Goal: Navigation & Orientation: Find specific page/section

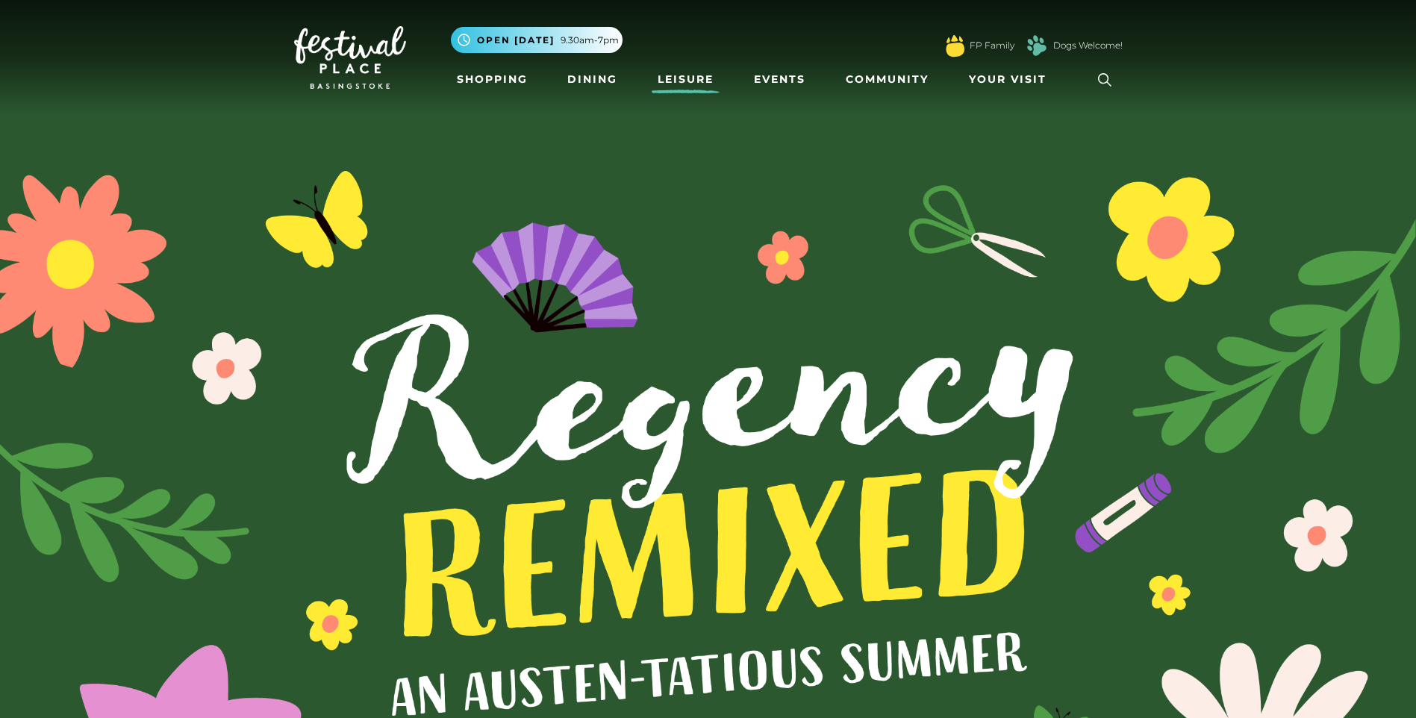
click at [691, 78] on link "Leisure" at bounding box center [686, 80] width 68 height 28
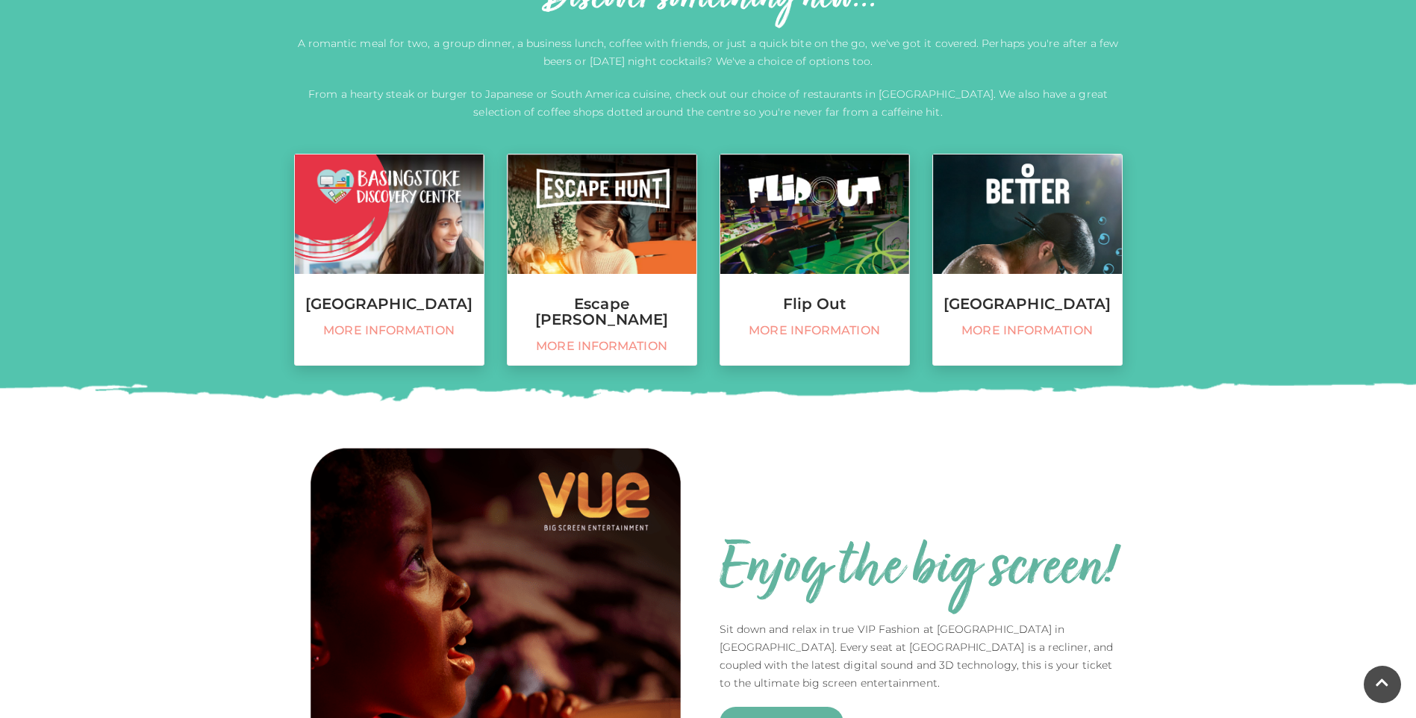
scroll to position [523, 0]
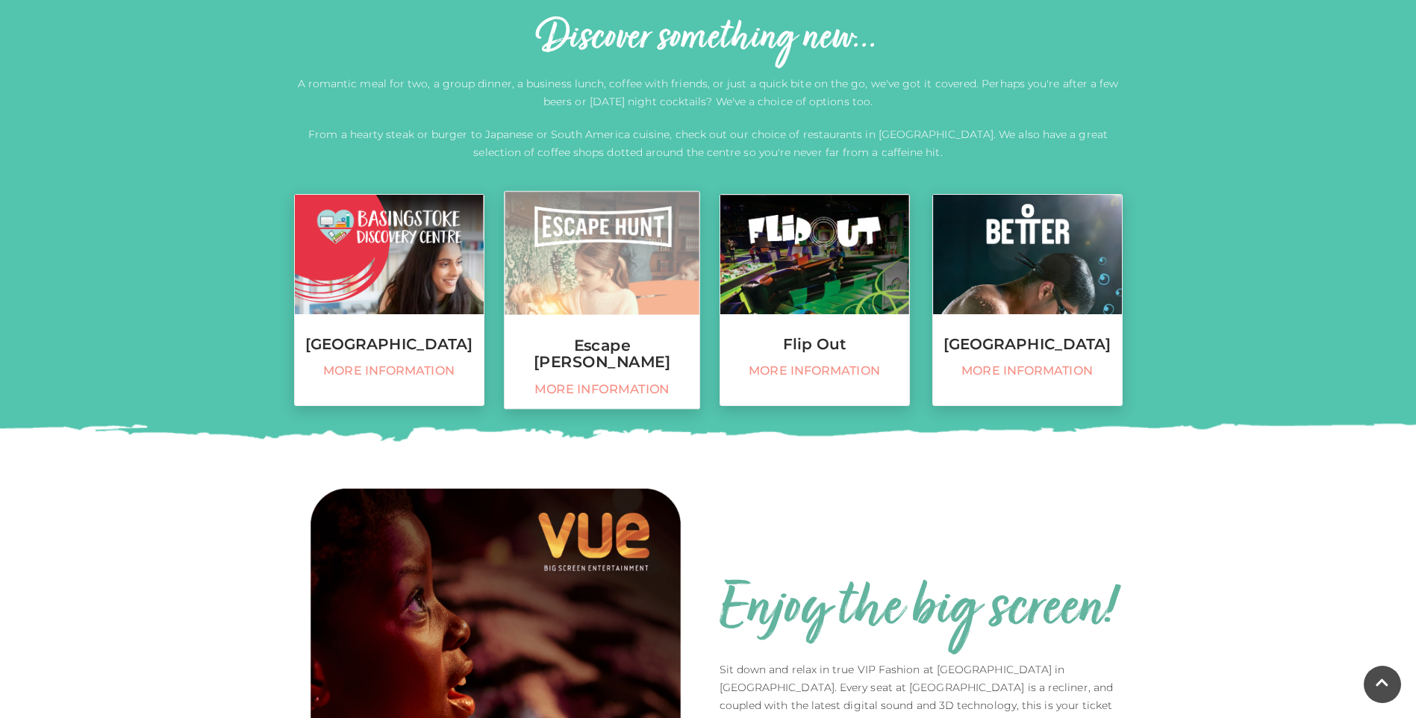
click at [624, 382] on span "More information" at bounding box center [601, 390] width 179 height 16
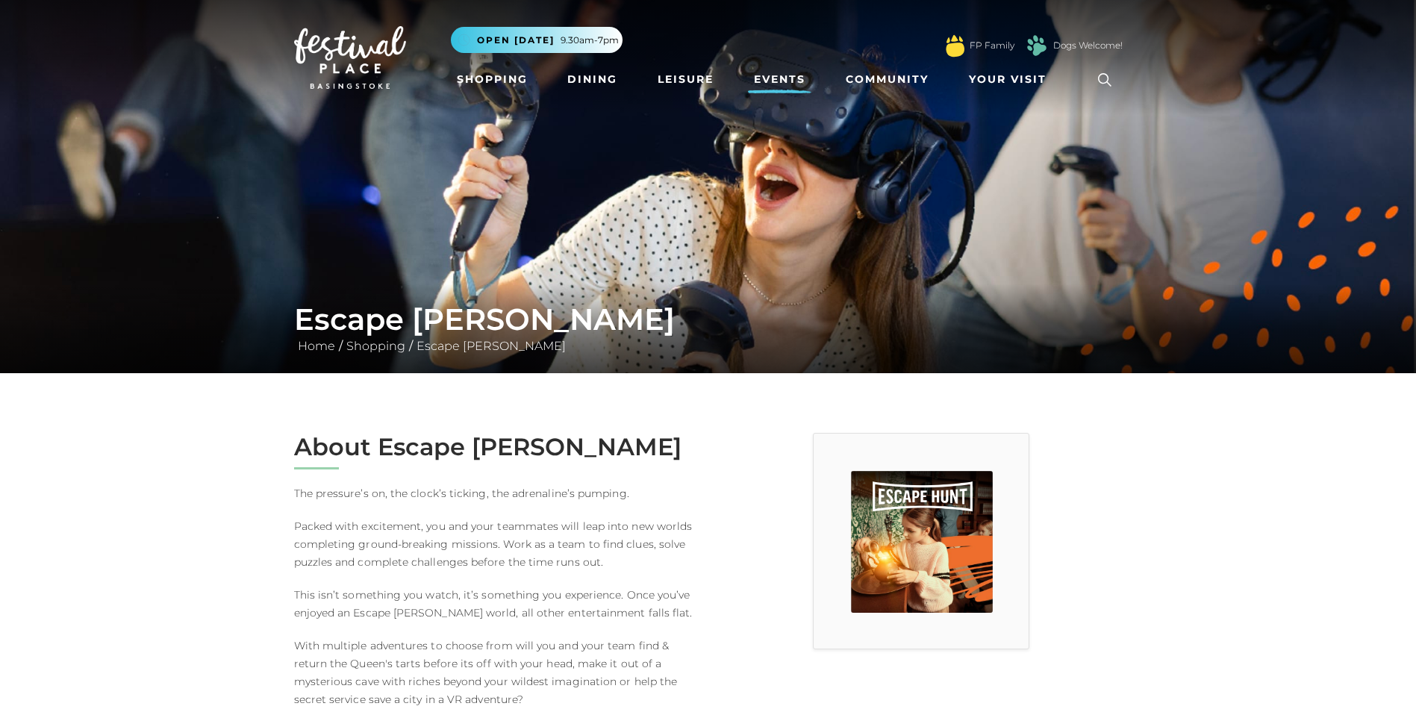
click at [789, 84] on link "Events" at bounding box center [779, 80] width 63 height 28
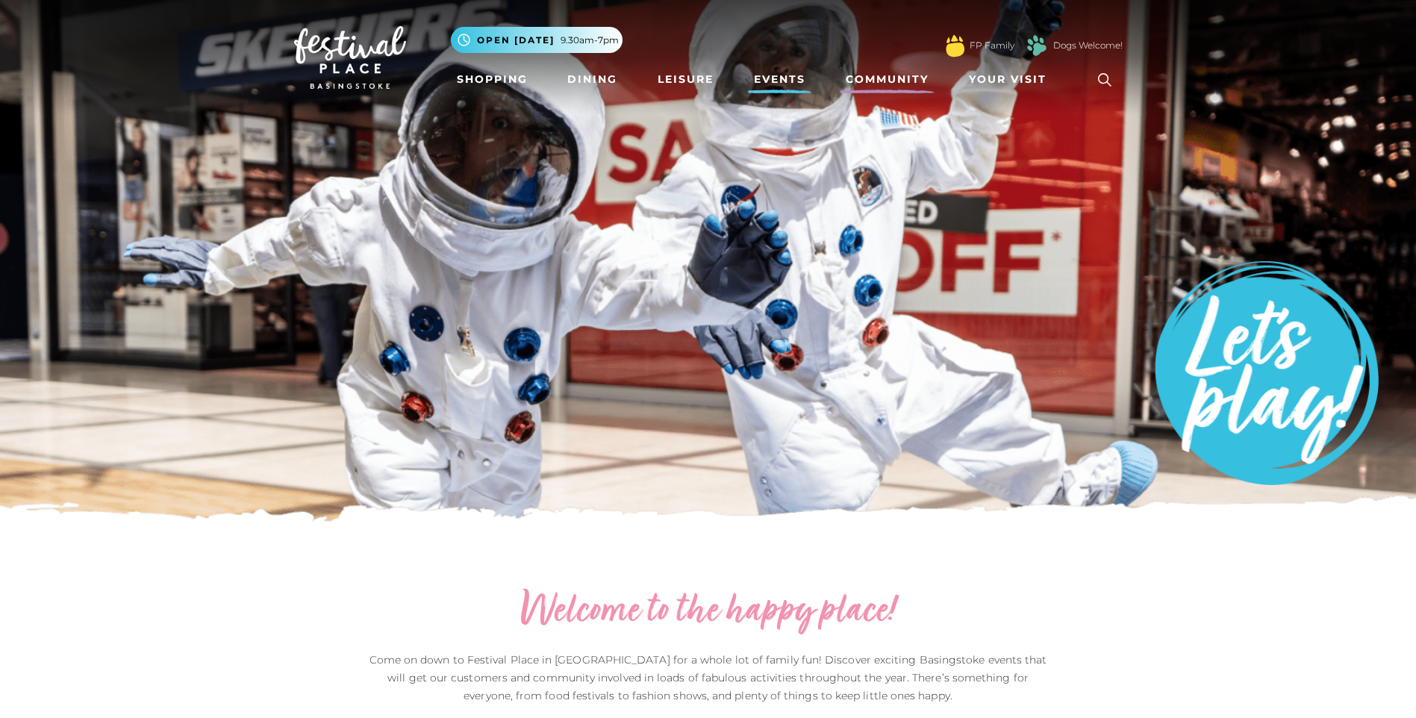
click at [883, 77] on link "Community" at bounding box center [887, 80] width 95 height 28
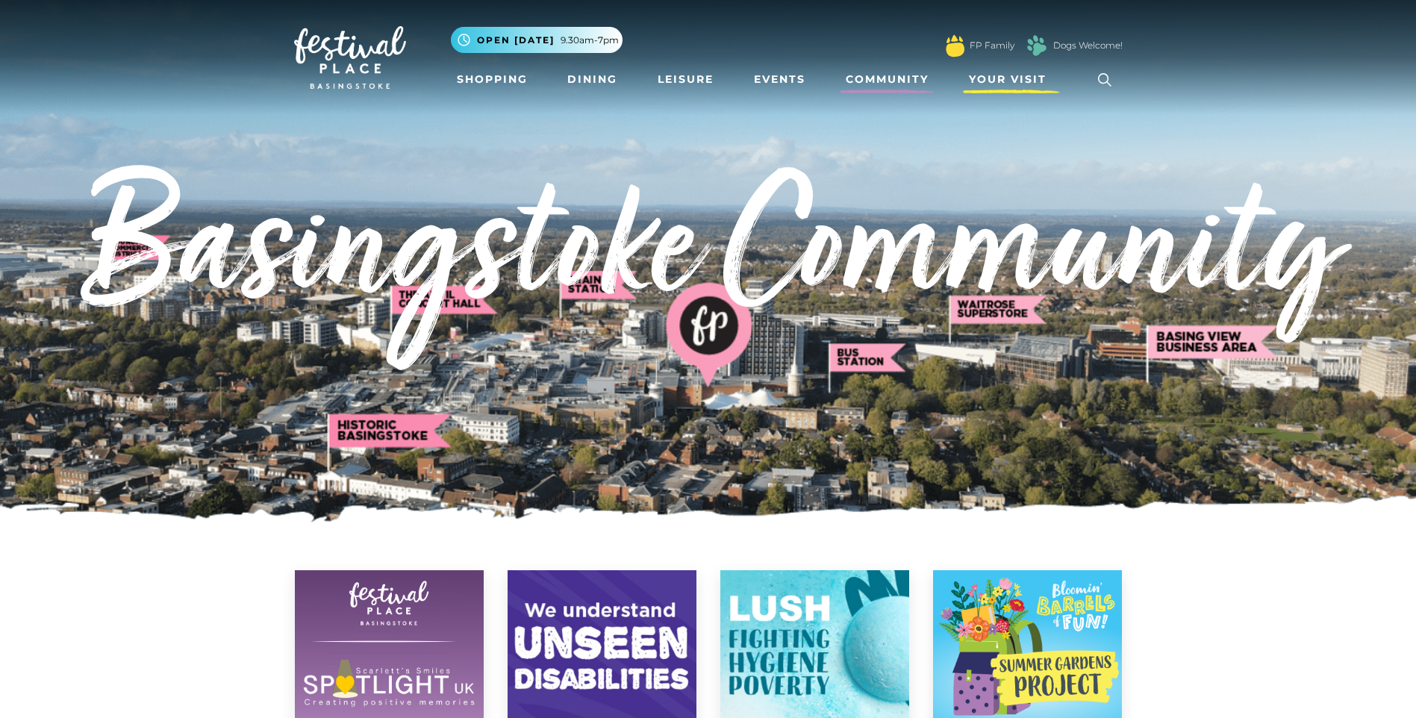
click at [995, 74] on span "Your Visit" at bounding box center [1008, 80] width 78 height 16
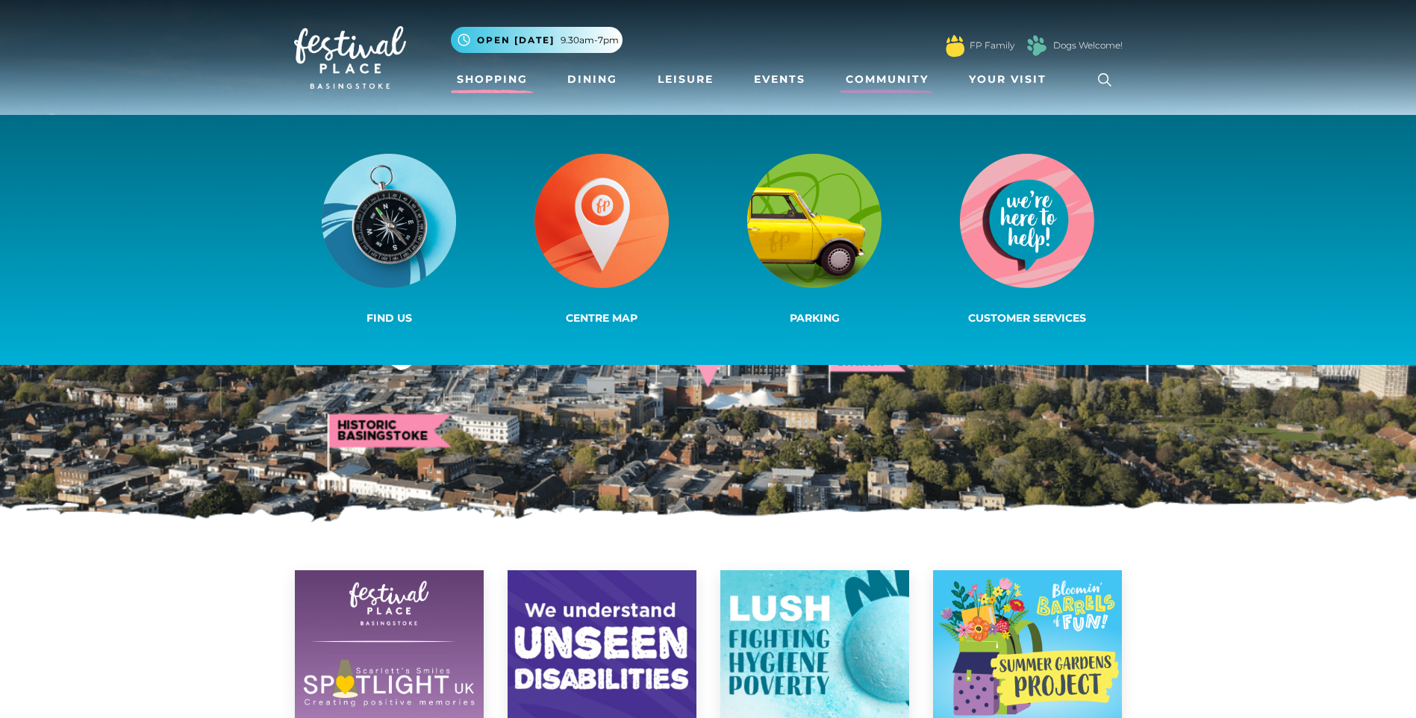
click at [502, 81] on link "Shopping" at bounding box center [492, 80] width 83 height 28
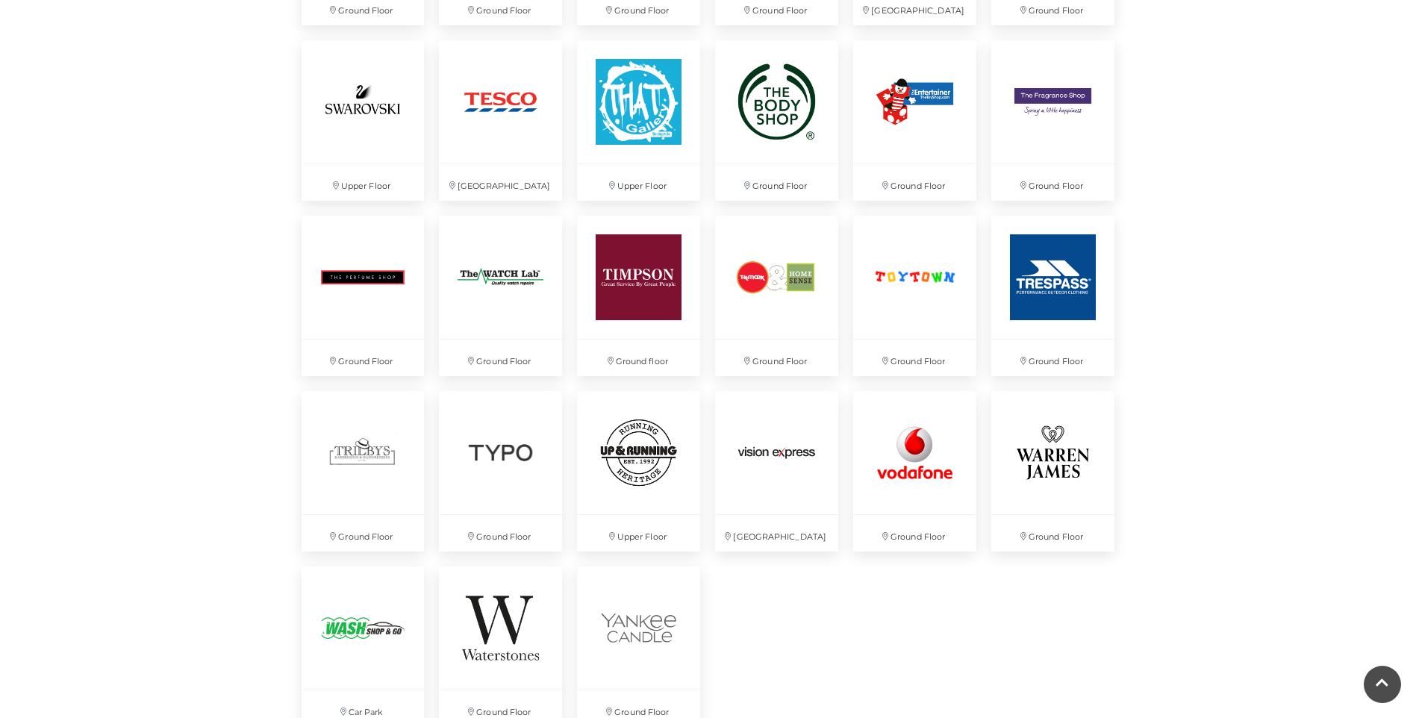
scroll to position [3584, 0]
